Goal: Task Accomplishment & Management: Manage account settings

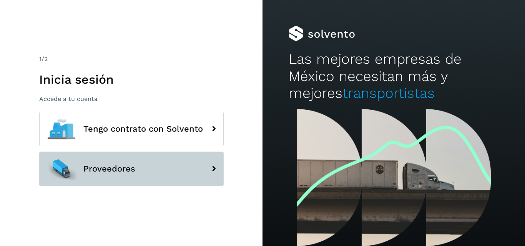
click at [212, 167] on icon at bounding box center [213, 168] width 15 height 15
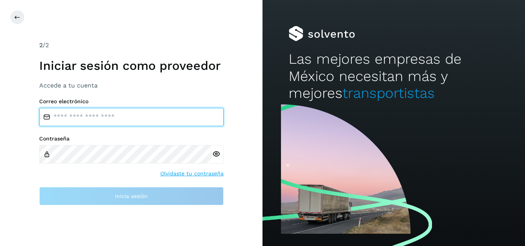
type input "**********"
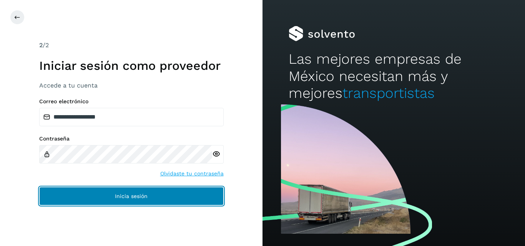
click at [189, 197] on button "Inicia sesión" at bounding box center [131, 196] width 184 height 18
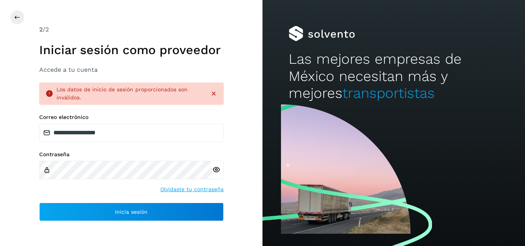
click at [215, 93] on icon at bounding box center [214, 94] width 8 height 8
